Goal: Find contact information: Obtain details needed to contact an individual or organization

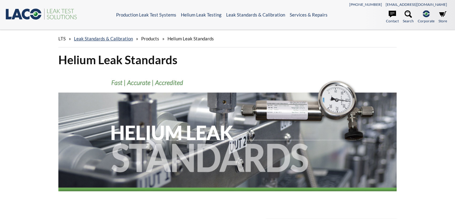
select select "Language Translate Widget"
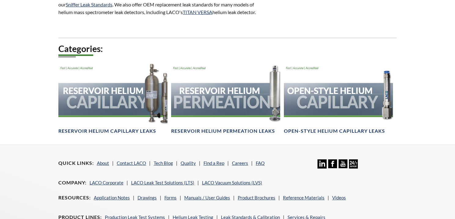
scroll to position [397, 0]
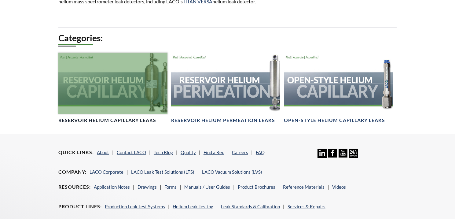
click at [116, 102] on div at bounding box center [112, 83] width 109 height 61
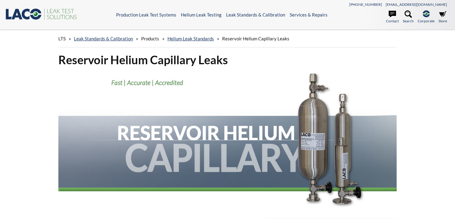
select select "Language Translate Widget"
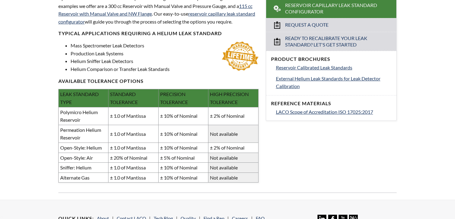
scroll to position [244, 0]
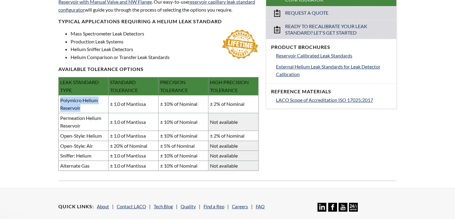
drag, startPoint x: 61, startPoint y: 99, endPoint x: 85, endPoint y: 106, distance: 25.6
click at [85, 106] on td "Polymicro Helium Reservoir" at bounding box center [83, 104] width 50 height 18
copy td "Polymicro Helium Reservoir"
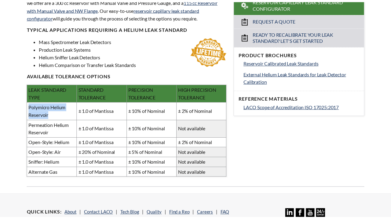
scroll to position [247, 0]
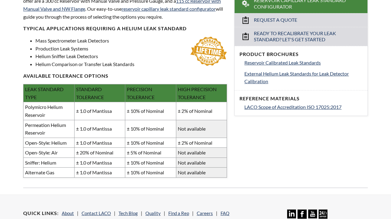
click at [59, 157] on td "Sniffer: Helium" at bounding box center [49, 162] width 51 height 10
drag, startPoint x: 63, startPoint y: 156, endPoint x: 24, endPoint y: 159, distance: 39.2
click at [24, 159] on td "Sniffer: Helium" at bounding box center [49, 162] width 51 height 10
click at [49, 157] on td "Sniffer: Helium" at bounding box center [49, 162] width 51 height 10
click at [62, 158] on td "Sniffer: Helium" at bounding box center [49, 162] width 51 height 10
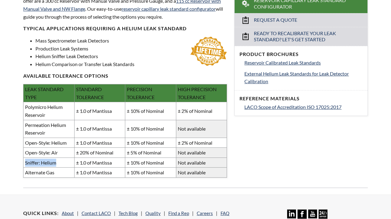
drag, startPoint x: 65, startPoint y: 156, endPoint x: 26, endPoint y: 158, distance: 39.2
click at [26, 158] on td "Sniffer: Helium" at bounding box center [49, 162] width 51 height 10
copy td "Sniffer: Helium"
click at [270, 140] on div "Reservoir Helium Capillary Leaks LACO's Reservoir Helium Capillary Leak Standar…" at bounding box center [195, 3] width 391 height 382
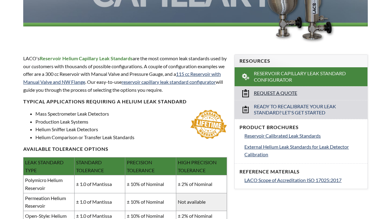
scroll to position [204, 0]
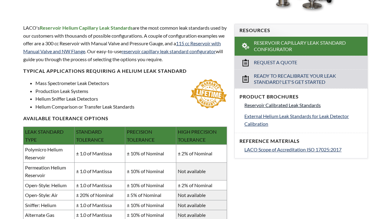
click at [295, 102] on span "Reservoir Calibrated Leak Standards" at bounding box center [282, 105] width 76 height 6
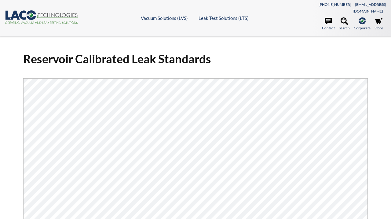
select select "Language Translate Widget"
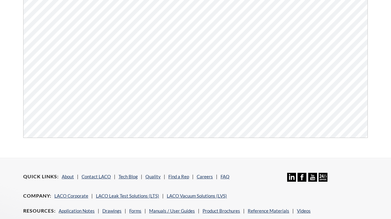
scroll to position [122, 0]
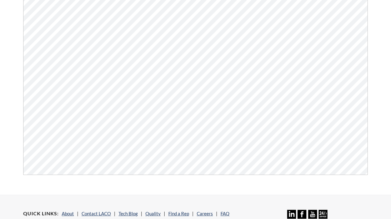
drag, startPoint x: 274, startPoint y: 125, endPoint x: 262, endPoint y: 172, distance: 48.9
click at [262, 172] on div "Reservoir Calibrated Leak Standards Click Here To Download" at bounding box center [196, 54] width 352 height 260
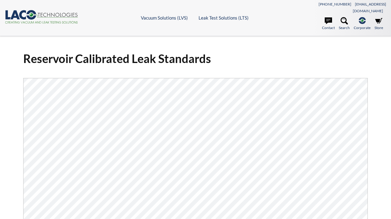
scroll to position [0, 0]
drag, startPoint x: 246, startPoint y: 53, endPoint x: 252, endPoint y: 40, distance: 14.2
click at [246, 53] on h1 "Reservoir Calibrated Leak Standards" at bounding box center [195, 58] width 345 height 15
click at [326, 22] on link "Contact" at bounding box center [328, 23] width 13 height 13
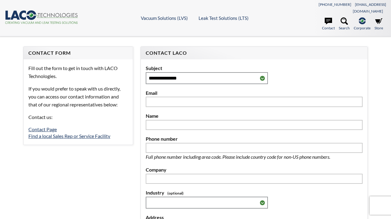
select select "Language Translate Widget"
click at [29, 133] on link "Find a local Sales Rep or Service Facility" at bounding box center [69, 136] width 82 height 6
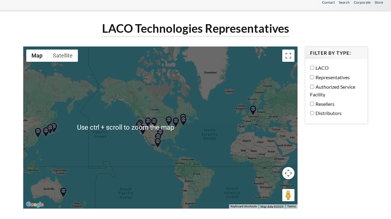
scroll to position [61, 0]
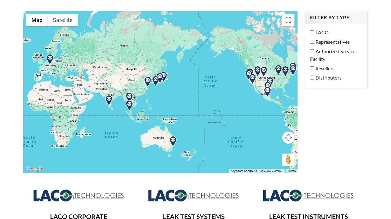
drag, startPoint x: 140, startPoint y: 120, endPoint x: 250, endPoint y: 104, distance: 111.4
click at [250, 104] on div at bounding box center [160, 92] width 274 height 162
click at [291, 131] on button "Map camera controls" at bounding box center [288, 137] width 12 height 12
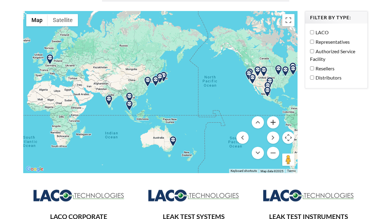
click at [273, 116] on button "Zoom in" at bounding box center [273, 122] width 12 height 12
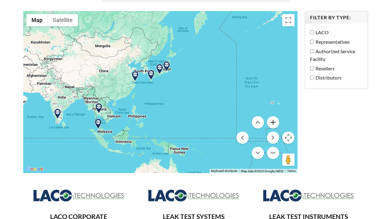
click at [273, 116] on button "Zoom in" at bounding box center [273, 122] width 12 height 12
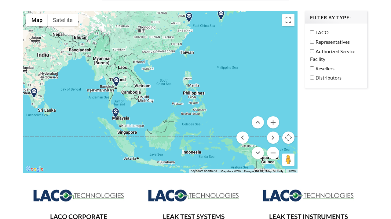
drag, startPoint x: 141, startPoint y: 108, endPoint x: 222, endPoint y: 60, distance: 93.9
click at [222, 60] on div at bounding box center [160, 92] width 274 height 162
click at [276, 116] on button "Zoom in" at bounding box center [273, 122] width 12 height 12
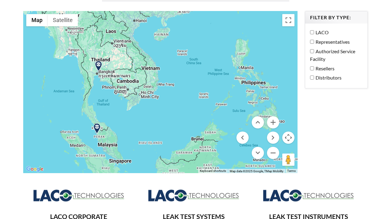
drag, startPoint x: 143, startPoint y: 117, endPoint x: 170, endPoint y: 106, distance: 29.2
click at [170, 106] on div at bounding box center [160, 92] width 274 height 162
click at [271, 116] on button "Zoom in" at bounding box center [273, 122] width 12 height 12
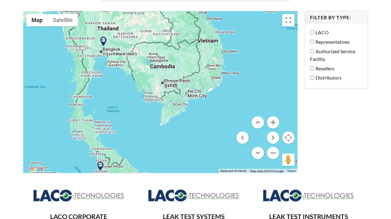
drag, startPoint x: 149, startPoint y: 128, endPoint x: 217, endPoint y: 124, distance: 68.3
click at [217, 124] on div at bounding box center [160, 92] width 274 height 162
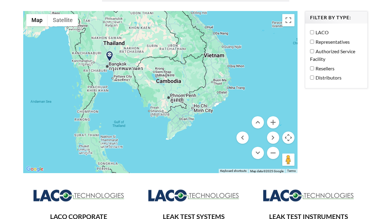
drag, startPoint x: 156, startPoint y: 133, endPoint x: 162, endPoint y: 147, distance: 15.0
click at [162, 147] on div at bounding box center [160, 92] width 274 height 162
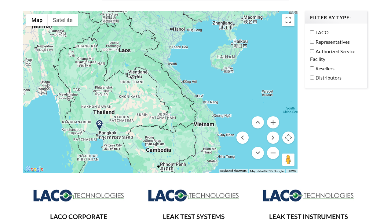
drag, startPoint x: 260, startPoint y: 79, endPoint x: 247, endPoint y: 135, distance: 57.1
click at [248, 145] on div "Use ctrl + scroll to zoom the map Map Terrain Satellite Labels Keyboard shortcu…" at bounding box center [160, 92] width 274 height 162
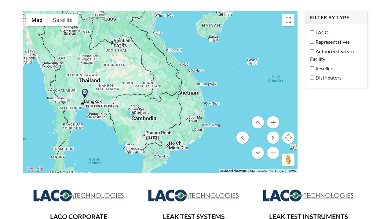
drag, startPoint x: 261, startPoint y: 67, endPoint x: 248, endPoint y: 36, distance: 33.4
click at [248, 36] on div at bounding box center [160, 92] width 274 height 162
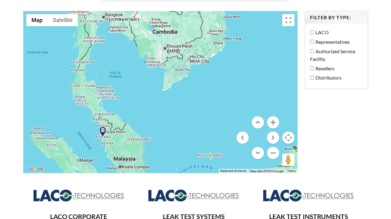
drag, startPoint x: 211, startPoint y: 145, endPoint x: 232, endPoint y: 58, distance: 89.9
click at [232, 58] on div at bounding box center [160, 92] width 274 height 162
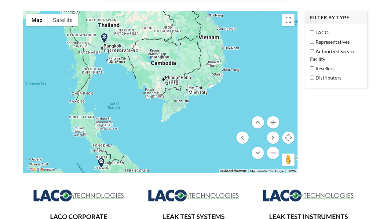
drag, startPoint x: 184, startPoint y: 134, endPoint x: 182, endPoint y: 164, distance: 30.9
click at [182, 164] on div at bounding box center [160, 92] width 274 height 162
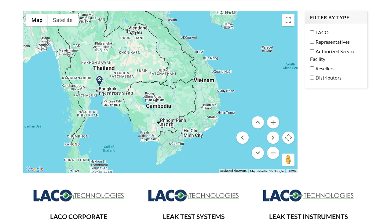
drag, startPoint x: 125, startPoint y: 78, endPoint x: 120, endPoint y: 102, distance: 24.3
click at [120, 116] on div at bounding box center [160, 92] width 274 height 162
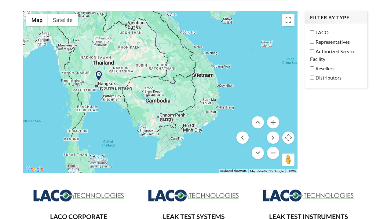
click at [103, 59] on div at bounding box center [160, 92] width 274 height 162
click at [104, 54] on div at bounding box center [160, 92] width 274 height 162
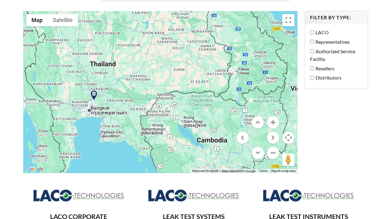
click at [94, 90] on img at bounding box center [94, 95] width 11 height 11
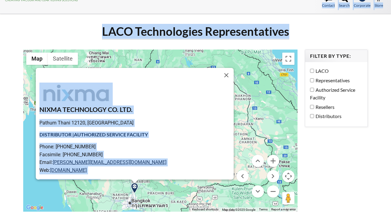
scroll to position [0, 0]
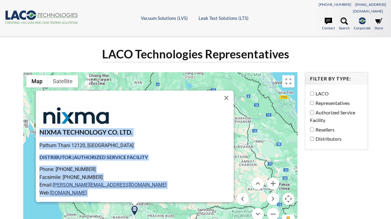
drag, startPoint x: 211, startPoint y: 66, endPoint x: 47, endPoint y: 128, distance: 175.4
click at [47, 128] on div "NIXMA TECHNOLOGY CO. LTD. Pathum Thani 12120, Thailand DISTRIBUTOR | AUTHORIZED…" at bounding box center [136, 153] width 194 height 97
copy div "NIXMA TECHNOLOGY CO. LTD. Pathum Thani 12120, Thailand DISTRIBUTOR | AUTHORIZED…"
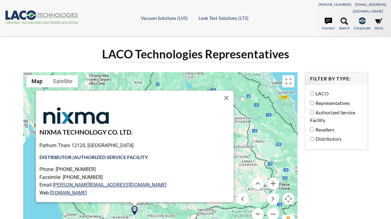
drag, startPoint x: 169, startPoint y: 88, endPoint x: 163, endPoint y: 79, distance: 11.4
click at [163, 79] on div "NIXMA TECHNOLOGY CO. LTD. Pathum Thani 12120, Thailand DISTRIBUTOR | AUTHORIZED…" at bounding box center [160, 153] width 274 height 162
click at [342, 49] on div "LACO Technologies Representatives" at bounding box center [196, 56] width 352 height 20
click at [352, 47] on div "LACO Technologies Representatives" at bounding box center [196, 56] width 352 height 20
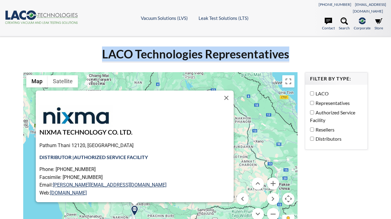
drag, startPoint x: 103, startPoint y: 44, endPoint x: 292, endPoint y: 42, distance: 188.6
click at [292, 46] on div "LACO Technologies Representatives" at bounding box center [196, 56] width 352 height 20
copy h1 "LACO Technologies Representatives"
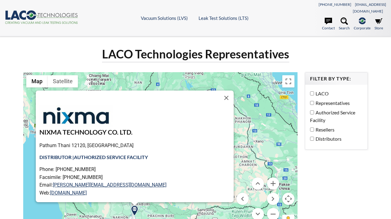
click at [219, 93] on button "Close" at bounding box center [226, 97] width 15 height 15
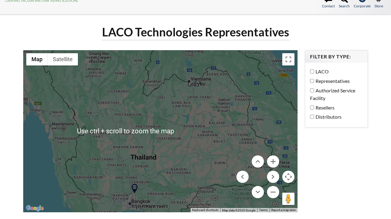
scroll to position [61, 0]
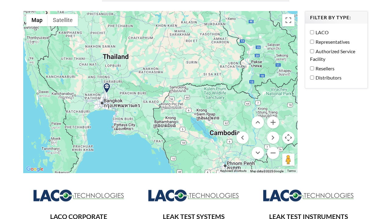
drag, startPoint x: 200, startPoint y: 127, endPoint x: 171, endPoint y: 62, distance: 71.1
click at [171, 62] on div at bounding box center [160, 92] width 274 height 162
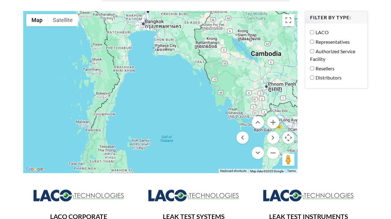
drag, startPoint x: 138, startPoint y: 145, endPoint x: 181, endPoint y: 69, distance: 86.9
click at [181, 69] on div at bounding box center [160, 92] width 274 height 162
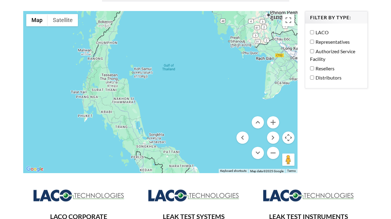
drag, startPoint x: 144, startPoint y: 138, endPoint x: 147, endPoint y: 63, distance: 74.9
click at [147, 63] on div at bounding box center [160, 92] width 274 height 162
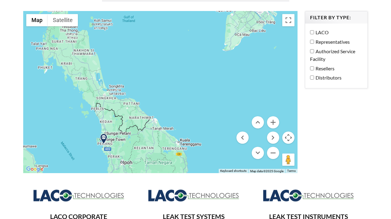
drag, startPoint x: 182, startPoint y: 122, endPoint x: 142, endPoint y: 63, distance: 70.8
click at [142, 63] on div at bounding box center [160, 92] width 274 height 162
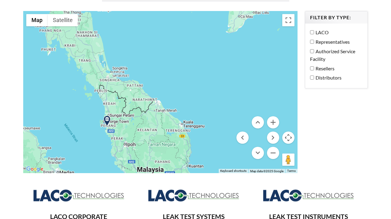
click at [106, 116] on img at bounding box center [107, 121] width 11 height 11
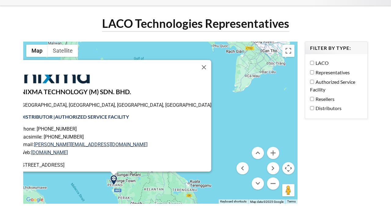
scroll to position [0, 0]
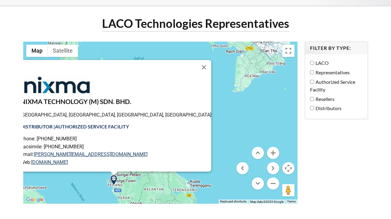
click at [196, 60] on button "Close" at bounding box center [203, 67] width 15 height 15
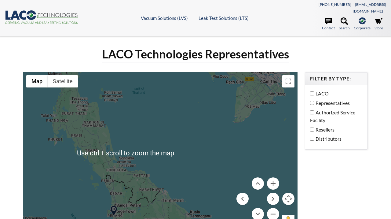
scroll to position [61, 0]
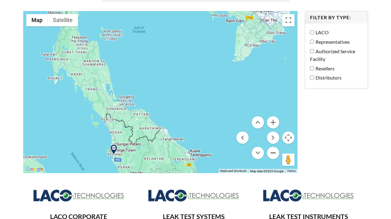
click at [270, 147] on button "Zoom out" at bounding box center [273, 153] width 12 height 12
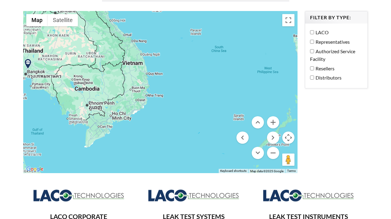
drag, startPoint x: 215, startPoint y: 73, endPoint x: 120, endPoint y: 115, distance: 103.9
click at [101, 143] on div at bounding box center [160, 92] width 274 height 162
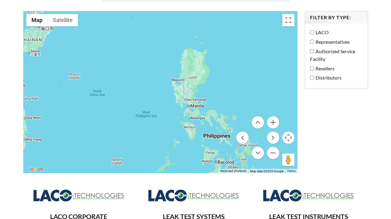
drag, startPoint x: 181, startPoint y: 68, endPoint x: 50, endPoint y: 112, distance: 138.2
click at [53, 115] on div at bounding box center [160, 92] width 274 height 162
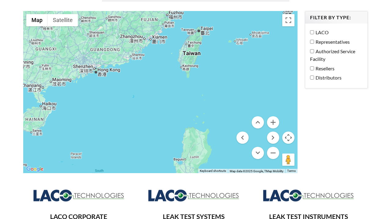
drag, startPoint x: 150, startPoint y: 113, endPoint x: 159, endPoint y: 173, distance: 60.2
click at [159, 173] on div "← Move left → Move right ↑ Move up ↓ Move down + Zoom in - Zoom out Home Jump l…" at bounding box center [161, 97] width 282 height 172
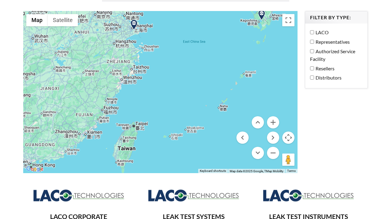
drag, startPoint x: 189, startPoint y: 89, endPoint x: 124, endPoint y: 167, distance: 101.3
click at [125, 171] on div "← Move left → Move right ↑ Move up ↓ Move down + Zoom in - Zoom out Home Jump l…" at bounding box center [161, 97] width 282 height 172
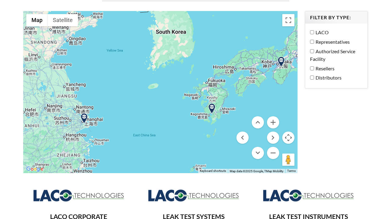
drag, startPoint x: 187, startPoint y: 75, endPoint x: 138, endPoint y: 178, distance: 114.3
click at [138, 178] on div "LACO Technologies Representatives ← Move left → Move right ↑ Move up ↓ Move dow…" at bounding box center [196, 192] width 352 height 415
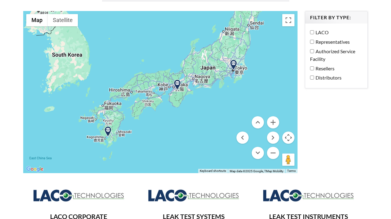
drag, startPoint x: 164, startPoint y: 132, endPoint x: 67, endPoint y: 151, distance: 99.0
click at [67, 151] on div at bounding box center [160, 92] width 274 height 162
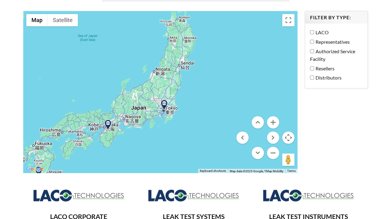
drag, startPoint x: 205, startPoint y: 91, endPoint x: 136, endPoint y: 132, distance: 80.3
click at [136, 132] on div at bounding box center [160, 92] width 274 height 162
click at [165, 100] on img at bounding box center [164, 105] width 11 height 11
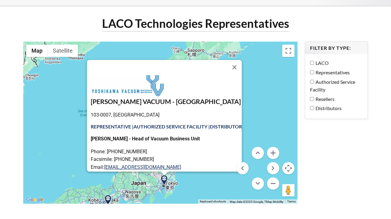
scroll to position [0, 0]
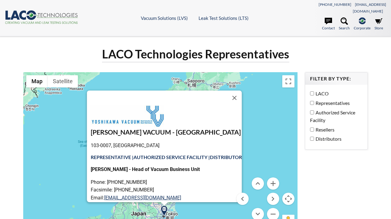
click at [90, 128] on h3 "YOSHIKAWA VACUUM - TOKYO" at bounding box center [165, 132] width 151 height 9
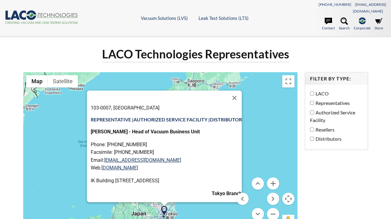
scroll to position [41, 0]
click at [233, 189] on p "Tokyo Branch" at bounding box center [165, 193] width 151 height 8
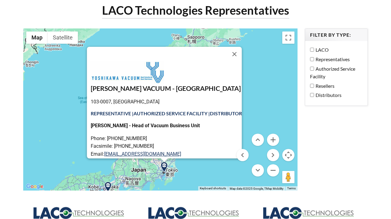
scroll to position [0, 0]
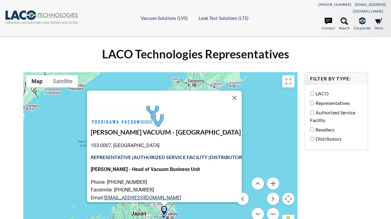
drag, startPoint x: 225, startPoint y: 48, endPoint x: 85, endPoint y: 127, distance: 160.7
click at [87, 127] on div "YOSHIKAWA VACUUM - TOKYO 103-0007, Japan REPRESENTATIVE | AUTHORIZED SERVICE FA…" at bounding box center [164, 146] width 155 height 112
copy div "YOSHIKAWA VACUUM - TOKYO 103-0007, Japan REPRESENTATIVE | AUTHORIZED SERVICE FA…"
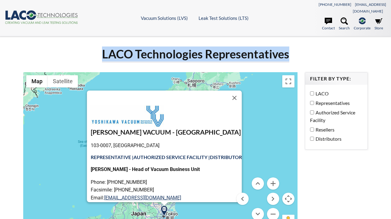
drag, startPoint x: 102, startPoint y: 44, endPoint x: 291, endPoint y: 41, distance: 188.6
click at [291, 46] on div "LACO Technologies Representatives" at bounding box center [196, 56] width 352 height 20
drag, startPoint x: 282, startPoint y: 45, endPoint x: 180, endPoint y: 47, distance: 102.1
click at [180, 47] on h1 "LACO Technologies Representatives" at bounding box center [195, 54] width 187 height 16
copy h1 "LACO Technologies Representatives"
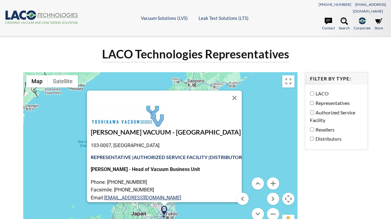
click at [134, 166] on strong "Shin Kokido - Head of Vacuum Business Unit" at bounding box center [144, 169] width 109 height 6
click at [207, 154] on strong "AUTHORIZED SERVICE FACILITY | DISTRIBUTOR" at bounding box center [187, 157] width 108 height 6
drag, startPoint x: 91, startPoint y: 151, endPoint x: 121, endPoint y: 150, distance: 30.0
click at [98, 154] on strong "REPRESENTATIVE | AUTHORIZED SERVICE FACILITY | DISTRIBUTOR" at bounding box center [165, 157] width 151 height 6
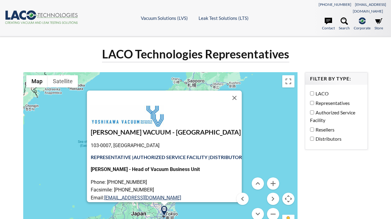
click at [152, 154] on strong "AUTHORIZED SERVICE FACILITY | DISTRIBUTOR" at bounding box center [187, 157] width 108 height 6
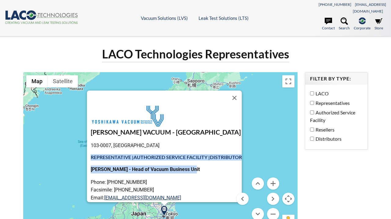
drag, startPoint x: 188, startPoint y: 161, endPoint x: 84, endPoint y: 150, distance: 104.9
click at [87, 150] on div "YOSHIKAWA VACUUM - TOKYO 103-0007, Japan REPRESENTATIVE | AUTHORIZED SERVICE FA…" at bounding box center [164, 146] width 155 height 112
copy div "REPRESENTATIVE | AUTHORIZED SERVICE FACILITY | DISTRIBUTOR Shin Kokido - Head o…"
click at [59, 139] on div "YOSHIKAWA VACUUM - TOKYO 103-0007, Japan REPRESENTATIVE | AUTHORIZED SERVICE FA…" at bounding box center [160, 153] width 274 height 162
click at [238, 90] on button "Close" at bounding box center [234, 97] width 15 height 15
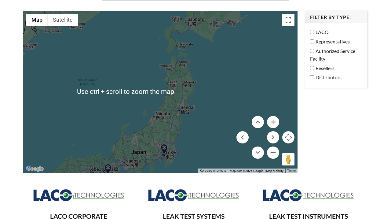
scroll to position [61, 0]
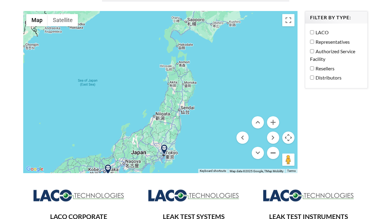
click at [274, 147] on button "Zoom out" at bounding box center [273, 153] width 12 height 12
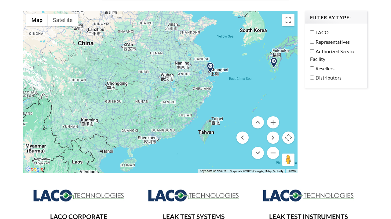
drag, startPoint x: 57, startPoint y: 134, endPoint x: 233, endPoint y: 37, distance: 200.1
click at [233, 37] on div at bounding box center [160, 92] width 274 height 162
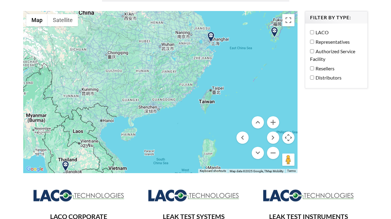
drag, startPoint x: 134, startPoint y: 118, endPoint x: 132, endPoint y: 104, distance: 14.5
click at [132, 104] on div at bounding box center [160, 92] width 274 height 162
click at [211, 32] on img at bounding box center [211, 37] width 11 height 11
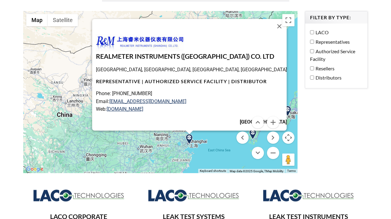
drag, startPoint x: 182, startPoint y: 101, endPoint x: 97, endPoint y: 60, distance: 94.0
click at [97, 60] on div "REALMETER INSTRUMENTS (Shanghai) CO. LTD Zhoupu station, Pudong, Shanghai, Chin…" at bounding box center [160, 92] width 274 height 162
copy div "REALMETER INSTRUMENTS (Shanghai) CO. LTD Zhoupu station, Pudong, Shanghai, Chin…"
click at [272, 20] on button "Close" at bounding box center [279, 26] width 15 height 15
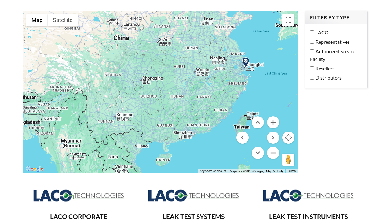
drag, startPoint x: 137, startPoint y: 127, endPoint x: 228, endPoint y: 25, distance: 136.3
click at [228, 25] on div at bounding box center [160, 92] width 274 height 162
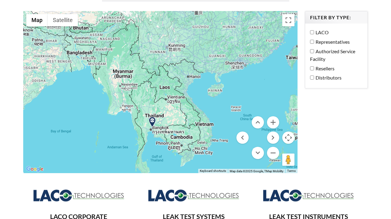
drag, startPoint x: 99, startPoint y: 124, endPoint x: 83, endPoint y: 86, distance: 41.8
click at [83, 86] on div at bounding box center [160, 92] width 274 height 162
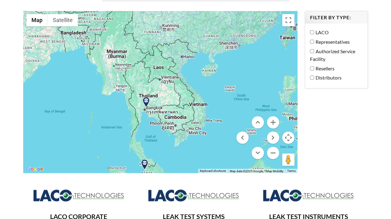
click at [145, 97] on img at bounding box center [146, 102] width 11 height 11
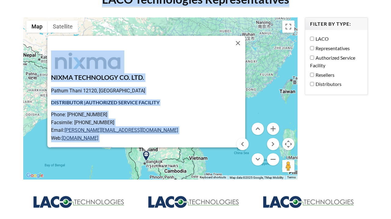
scroll to position [52, 0]
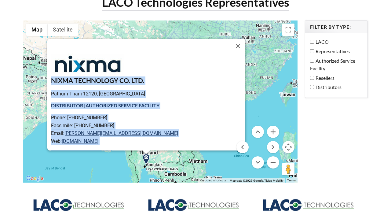
drag, startPoint x: 231, startPoint y: 97, endPoint x: 54, endPoint y: 75, distance: 178.4
click at [54, 75] on div "NIXMA TECHNOLOGY CO. LTD. Pathum Thani 12120, Thailand DISTRIBUTOR | AUTHORIZED…" at bounding box center [146, 95] width 198 height 112
copy div "NIXMA TECHNOLOGY CO. LTD. Pathum Thani 12120, Thailand DISTRIBUTOR | AUTHORIZED…"
click at [172, 122] on p "Phone: +66-2902-2394 Facsimile: +66-2902-2395 Email: henry.t@nixma.com Web: www…" at bounding box center [148, 129] width 194 height 31
click at [167, 120] on p "Phone: +66-2902-2394 Facsimile: +66-2902-2395 Email: henry.t@nixma.com Web: www…" at bounding box center [148, 129] width 194 height 31
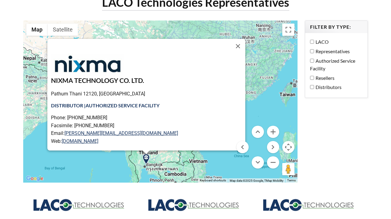
click at [104, 90] on p "Pathum Thani 12120, Thailand" at bounding box center [148, 94] width 194 height 8
drag, startPoint x: 124, startPoint y: 87, endPoint x: 105, endPoint y: 87, distance: 19.3
click at [105, 90] on p "Pathum Thani 12120, Thailand" at bounding box center [148, 94] width 194 height 8
copy p "Thailand"
click at [233, 39] on button "Close" at bounding box center [238, 46] width 15 height 15
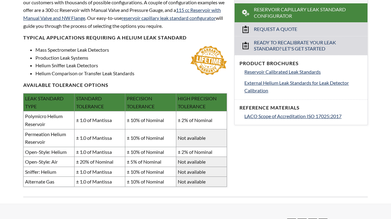
scroll to position [207, 0]
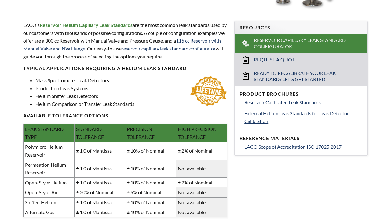
select select "Language Translate Widget"
